Goal: Task Accomplishment & Management: Complete application form

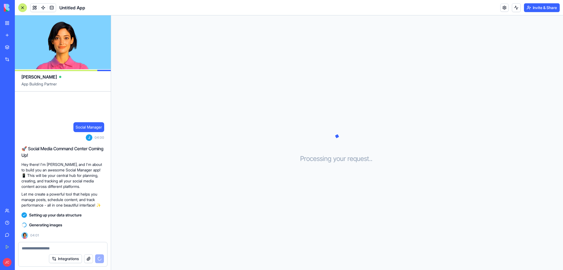
click at [10, 57] on link "Integrations" at bounding box center [13, 59] width 22 height 11
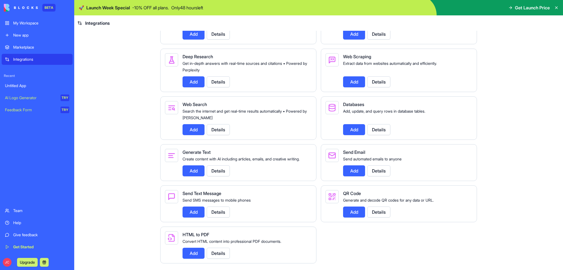
scroll to position [576, 0]
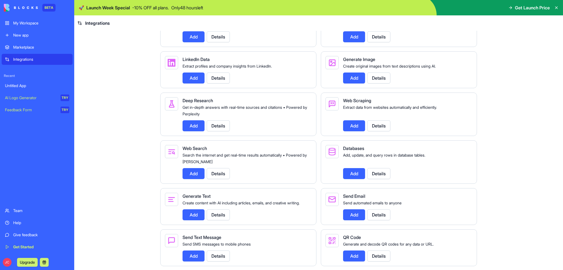
click at [188, 81] on button "Add" at bounding box center [194, 78] width 22 height 11
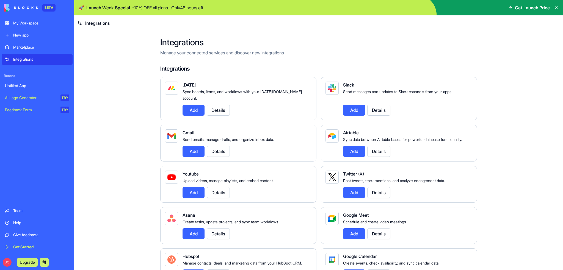
click at [351, 108] on button "Add" at bounding box center [354, 110] width 22 height 11
click at [30, 100] on div "AI Logo Generator" at bounding box center [31, 98] width 52 height 6
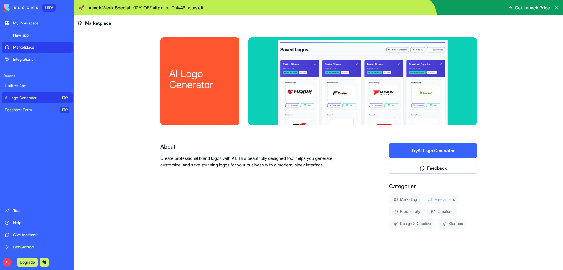
click at [33, 89] on link "Untitled App" at bounding box center [37, 85] width 71 height 11
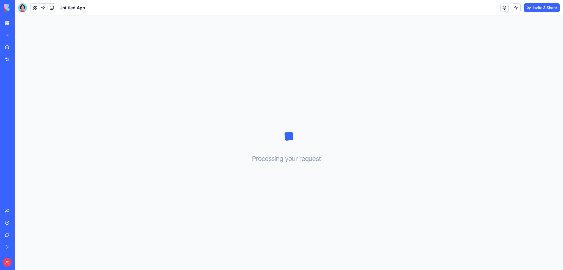
click at [24, 89] on link "Untitled App" at bounding box center [13, 85] width 22 height 11
click at [20, 47] on div "Marketplace" at bounding box center [16, 48] width 7 height 6
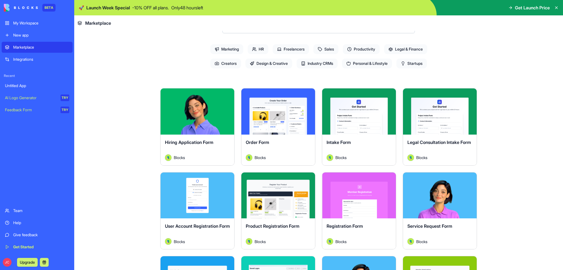
scroll to position [55, 0]
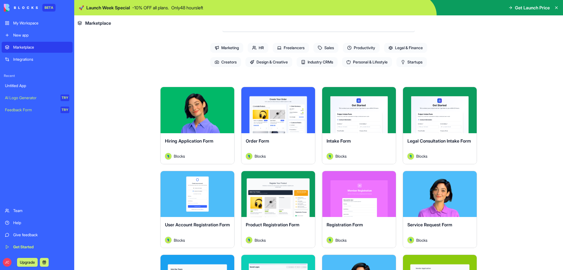
click at [200, 113] on button "Explore" at bounding box center [197, 110] width 41 height 11
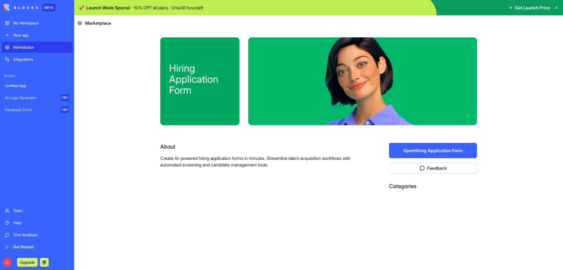
click at [405, 153] on button "Open Hiring Application Form" at bounding box center [433, 150] width 88 height 15
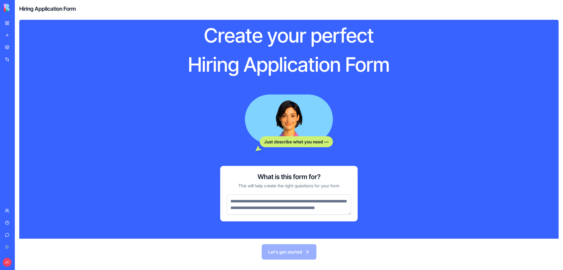
scroll to position [21, 0]
click at [295, 205] on textarea at bounding box center [289, 204] width 124 height 20
